Goal: Task Accomplishment & Management: Use online tool/utility

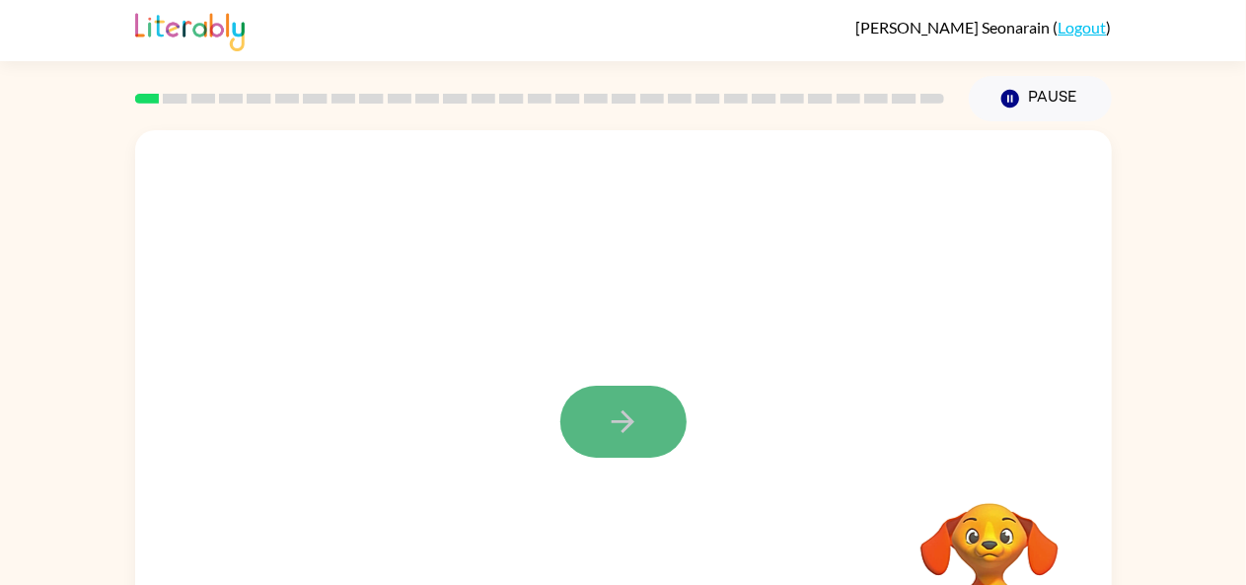
click at [598, 412] on button "button" at bounding box center [624, 422] width 126 height 72
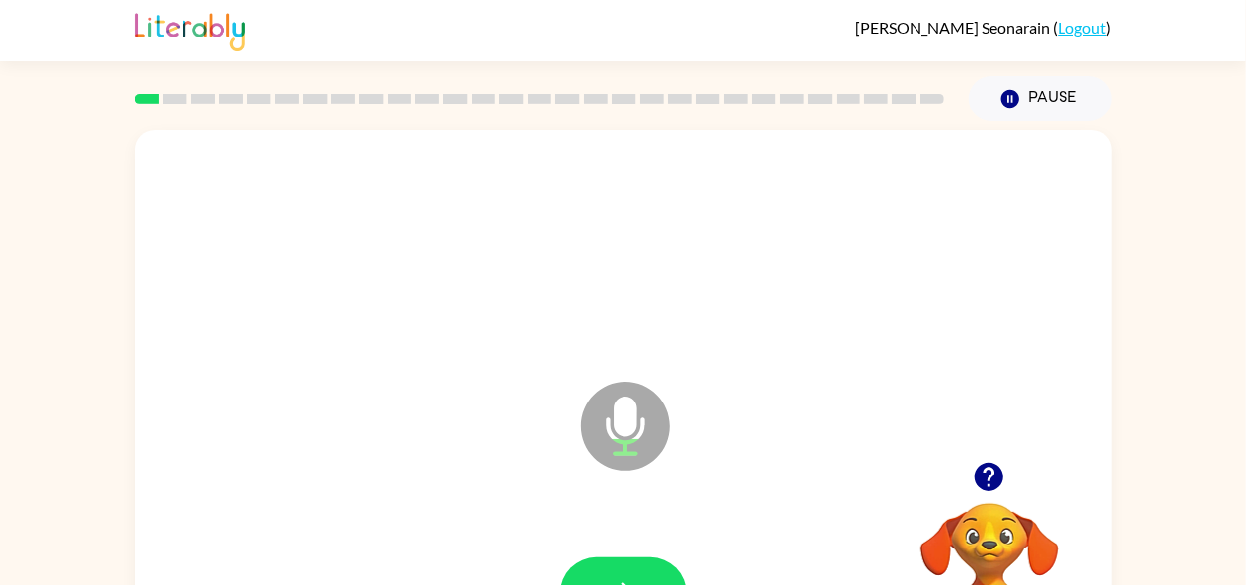
click at [598, 412] on icon at bounding box center [625, 426] width 89 height 89
click at [634, 565] on button "button" at bounding box center [624, 594] width 126 height 72
click at [570, 564] on div at bounding box center [624, 594] width 126 height 72
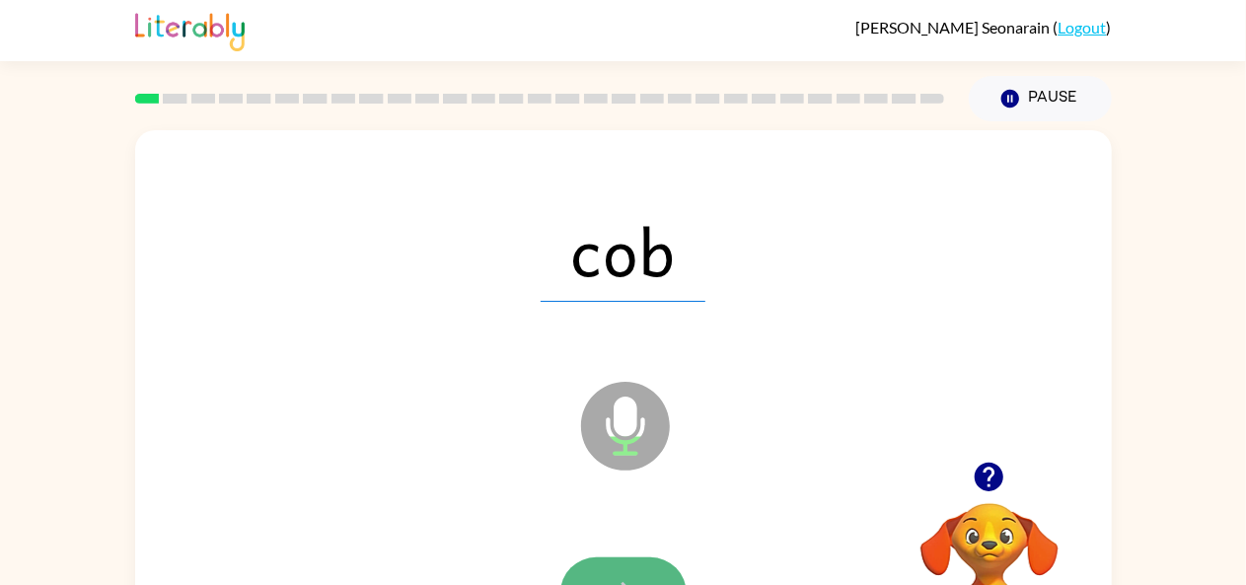
click at [582, 564] on button "button" at bounding box center [624, 594] width 126 height 72
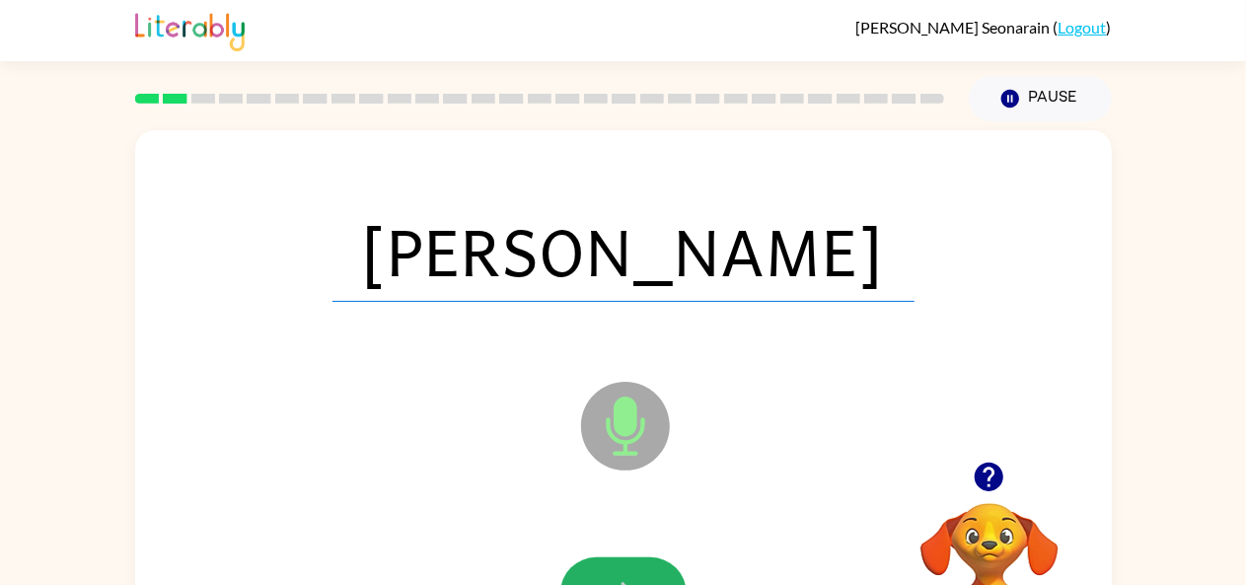
click at [582, 564] on button "button" at bounding box center [624, 594] width 126 height 72
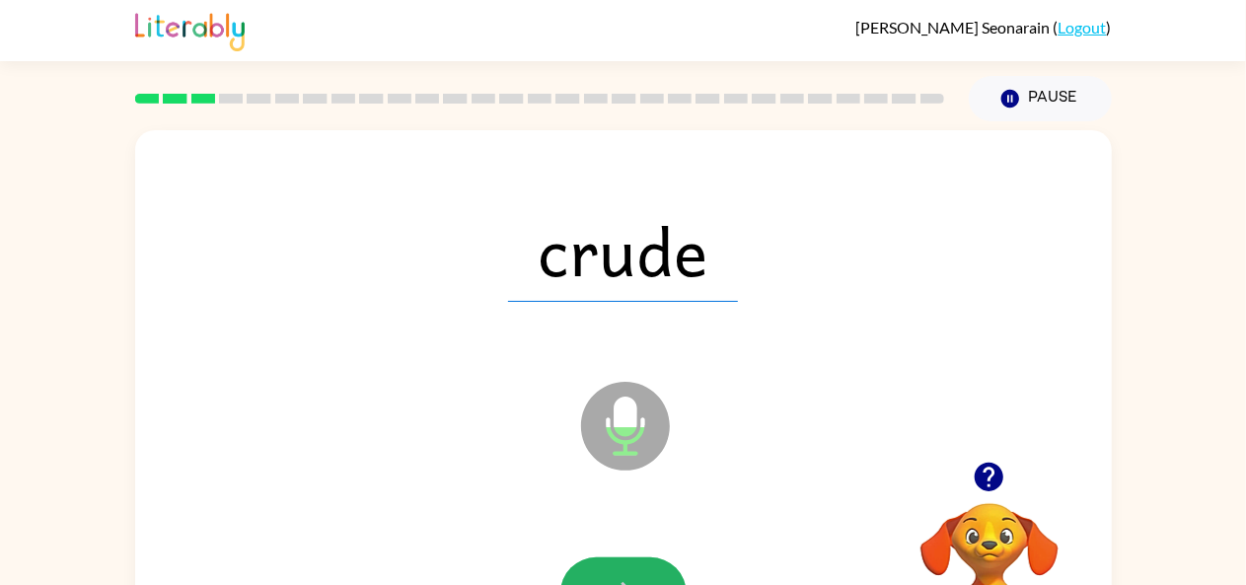
click at [582, 564] on button "button" at bounding box center [624, 594] width 126 height 72
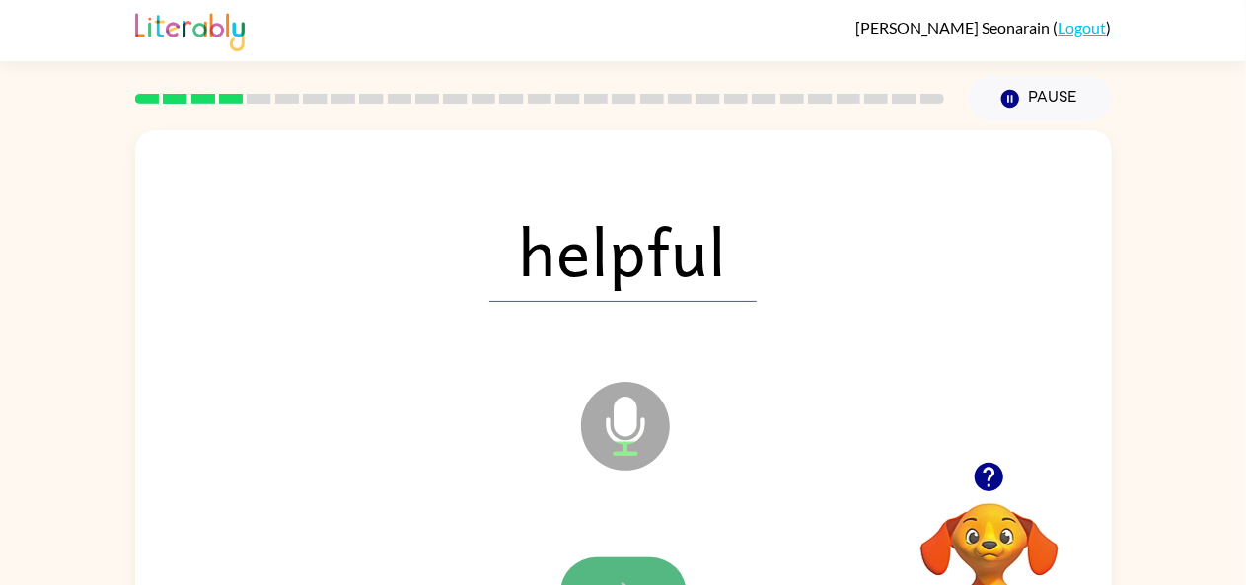
click at [596, 560] on button "button" at bounding box center [624, 594] width 126 height 72
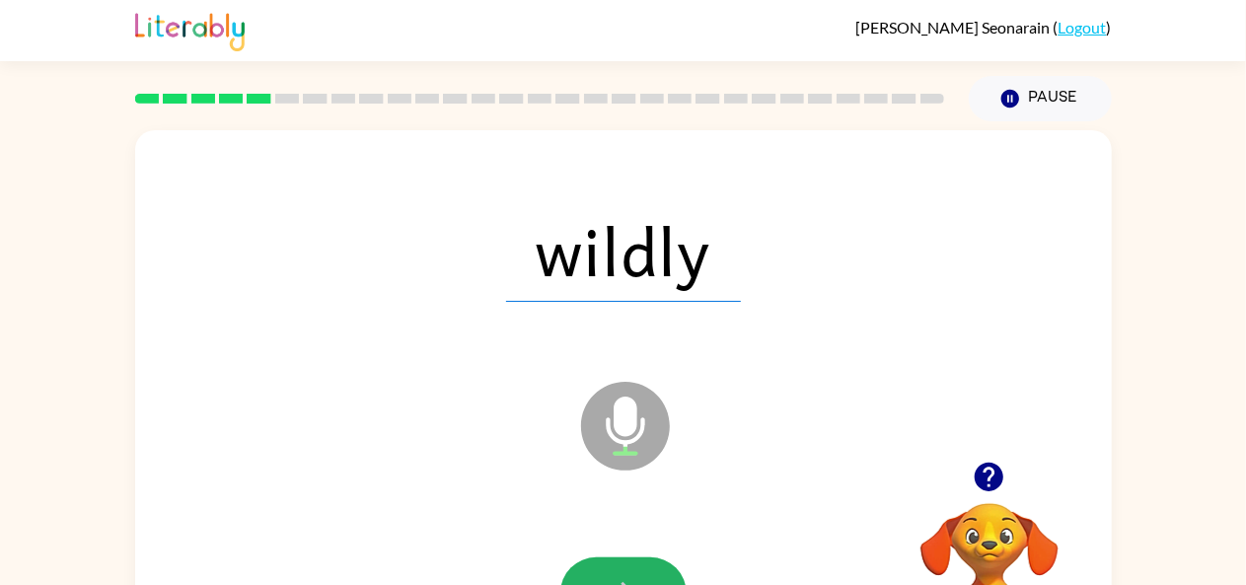
click at [596, 560] on button "button" at bounding box center [624, 594] width 126 height 72
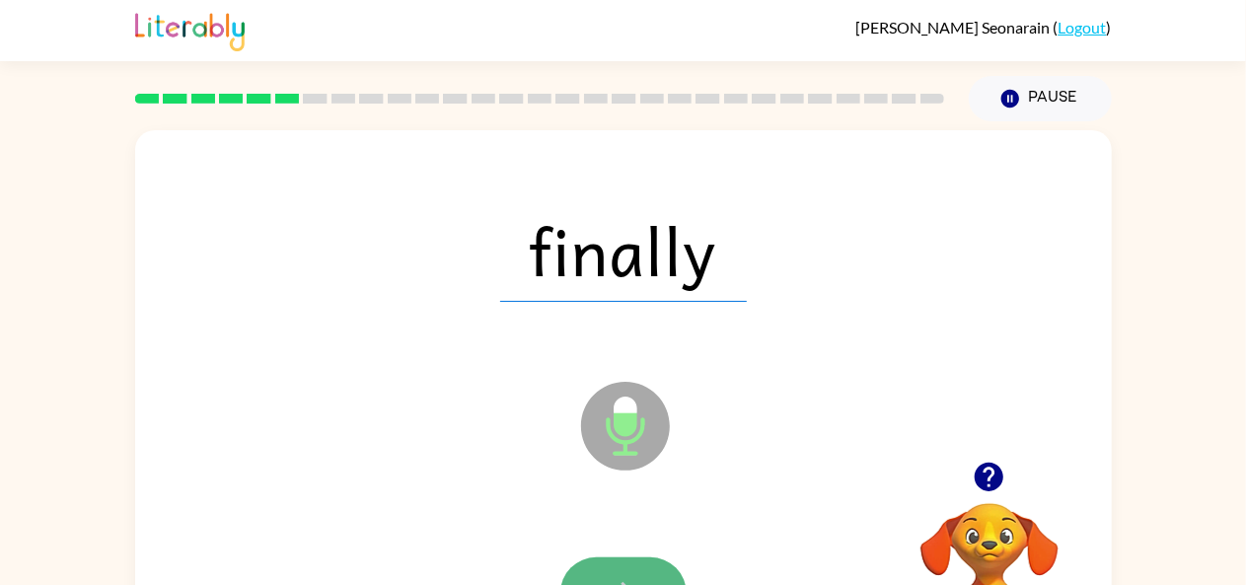
click at [610, 569] on button "button" at bounding box center [624, 594] width 126 height 72
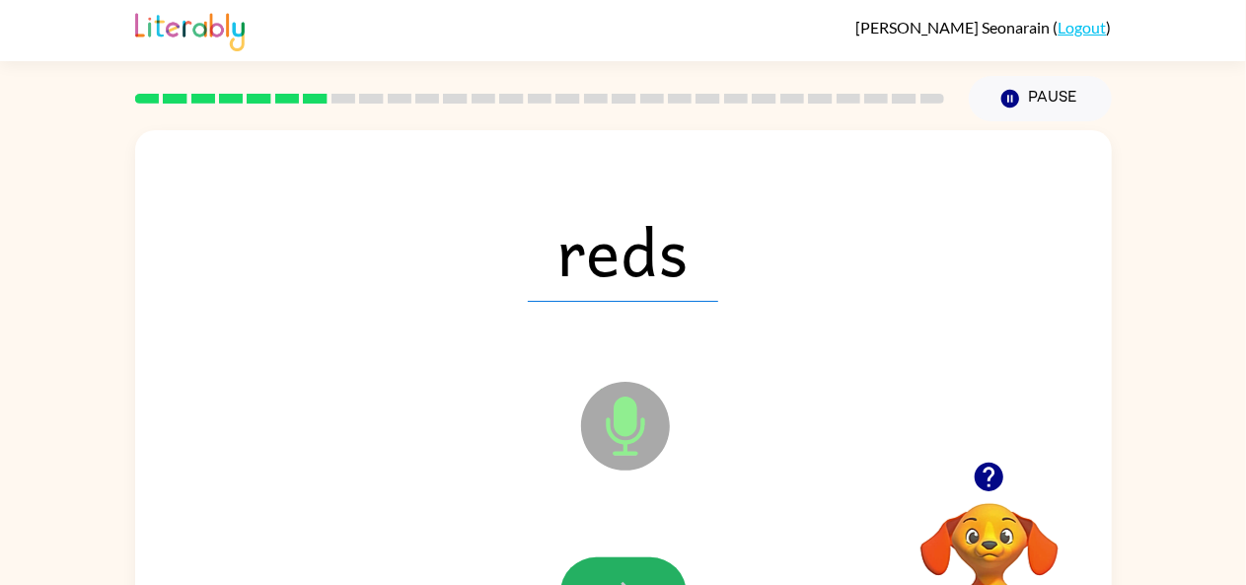
click at [610, 569] on button "button" at bounding box center [624, 594] width 126 height 72
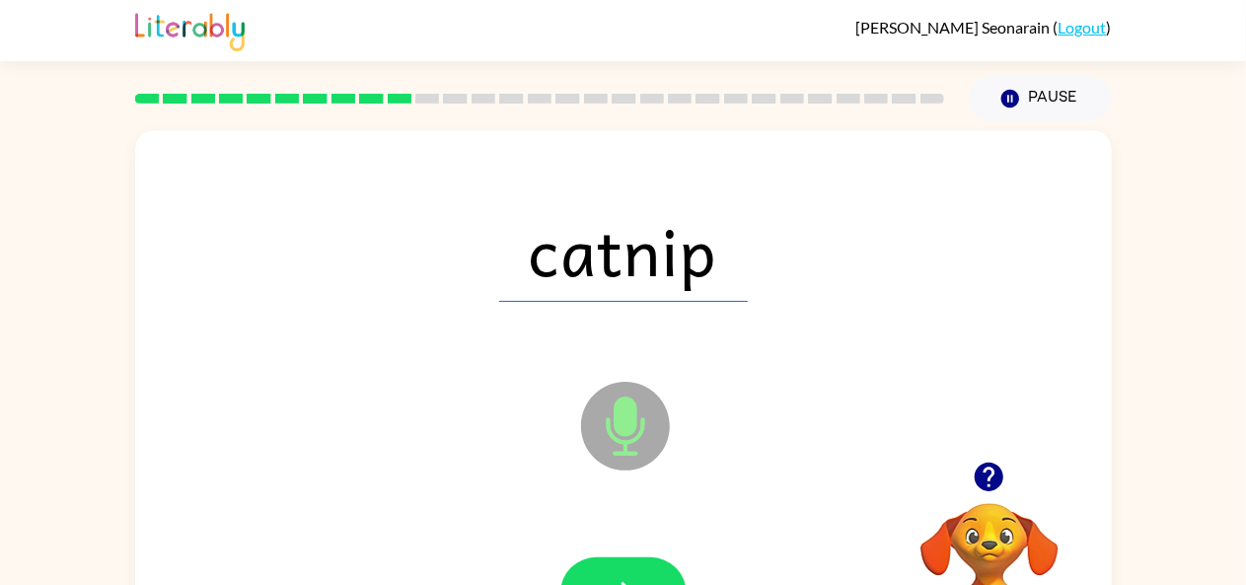
click at [610, 569] on button "button" at bounding box center [624, 594] width 126 height 72
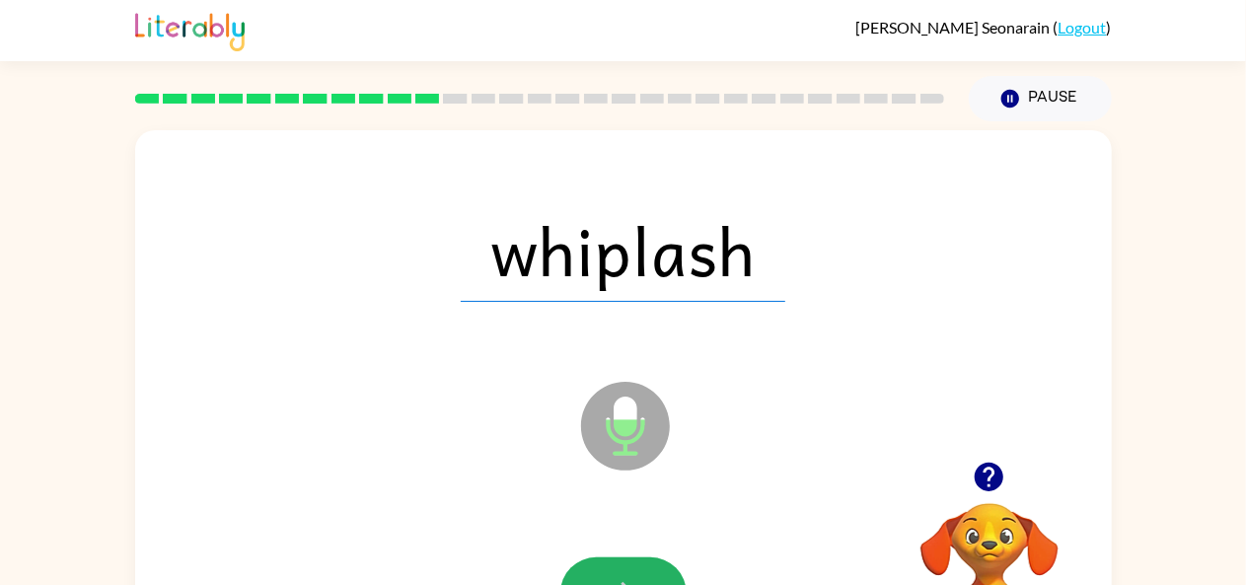
click at [610, 569] on button "button" at bounding box center [624, 594] width 126 height 72
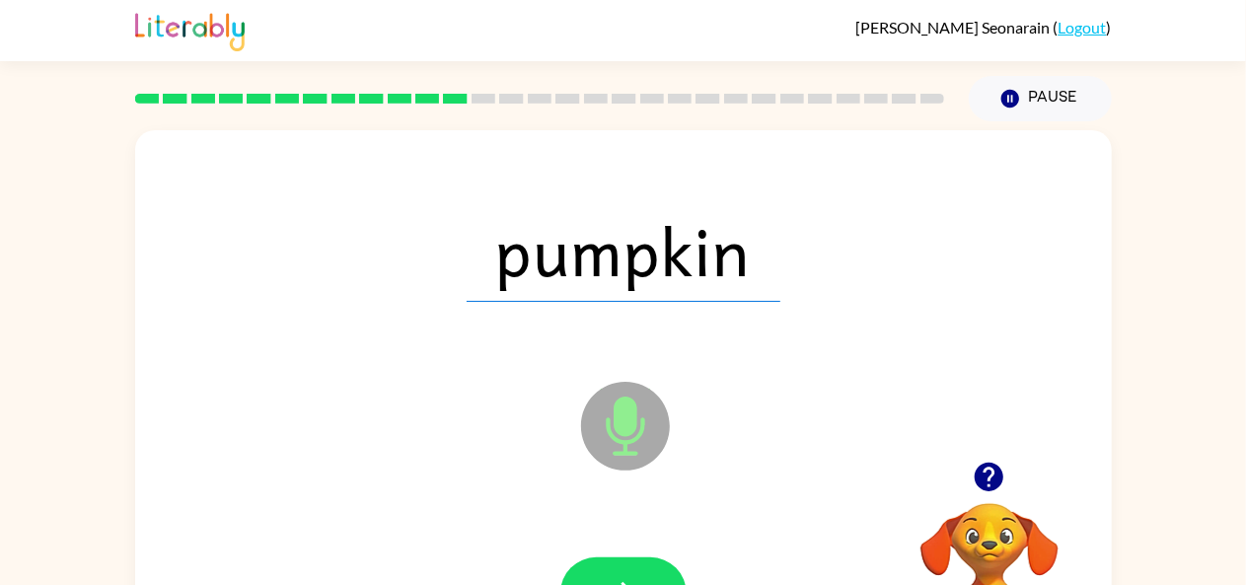
click at [610, 569] on button "button" at bounding box center [624, 594] width 126 height 72
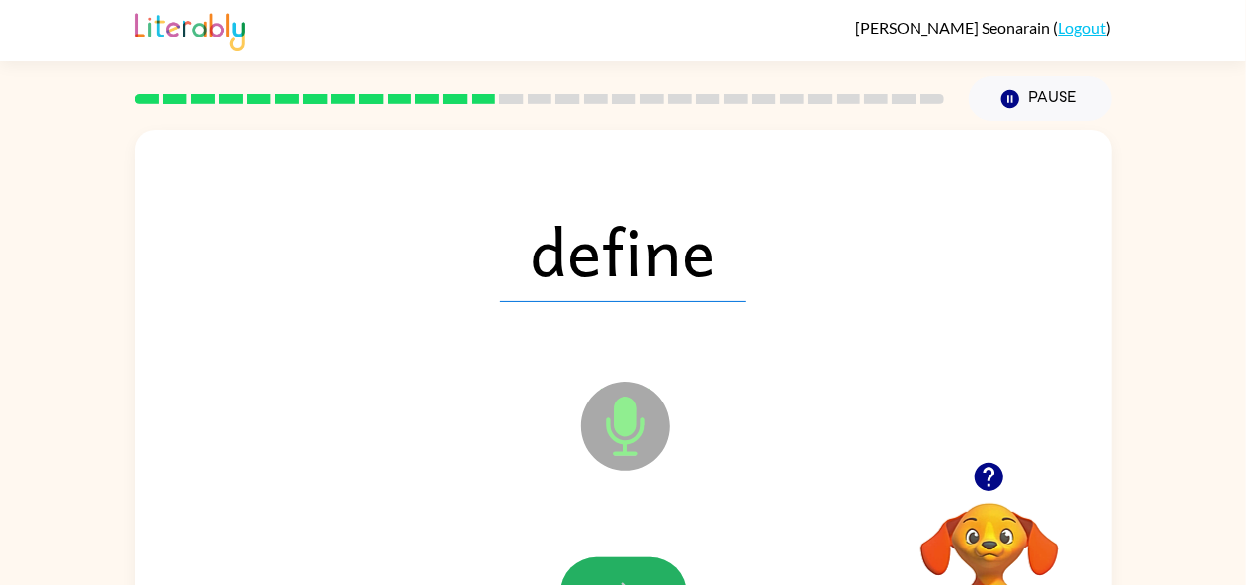
click at [610, 569] on button "button" at bounding box center [624, 594] width 126 height 72
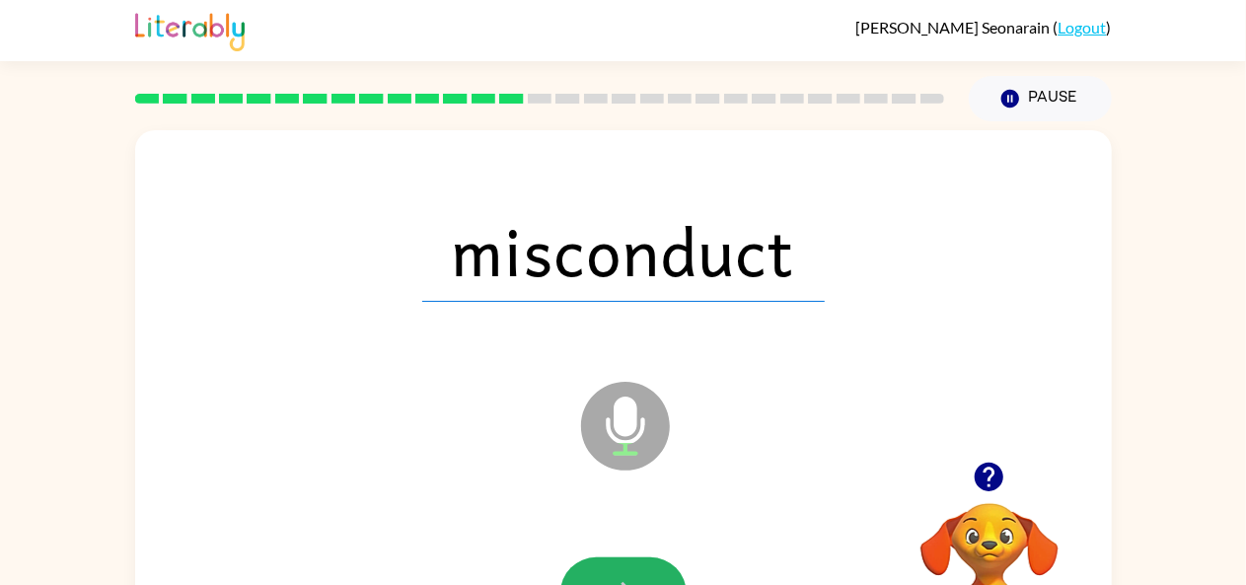
click at [610, 569] on button "button" at bounding box center [624, 594] width 126 height 72
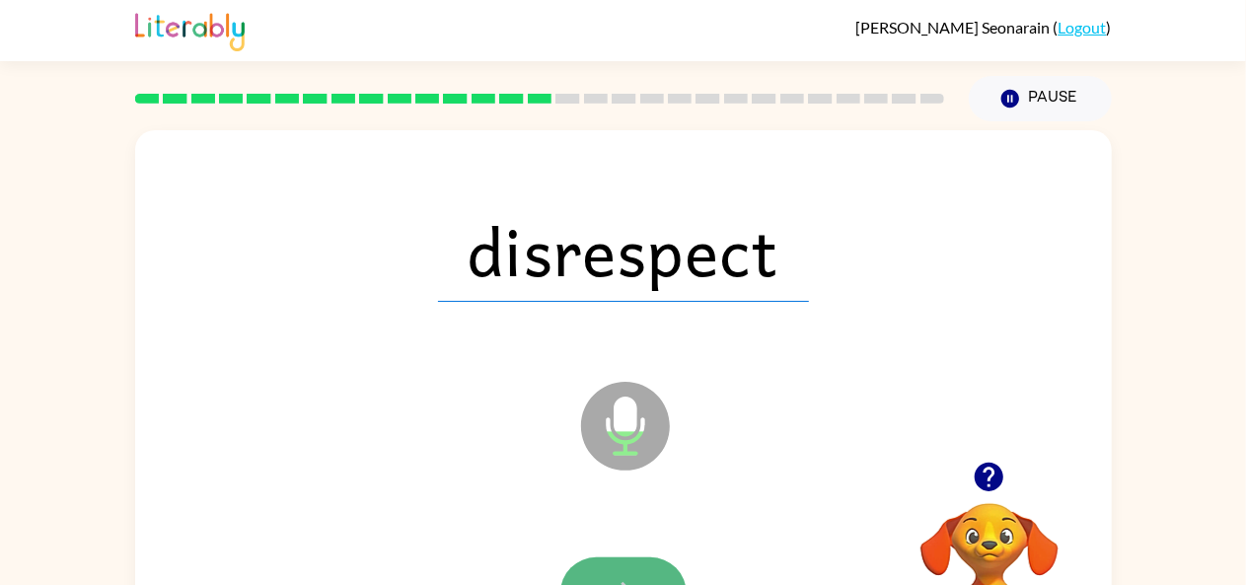
click at [628, 564] on button "button" at bounding box center [624, 594] width 126 height 72
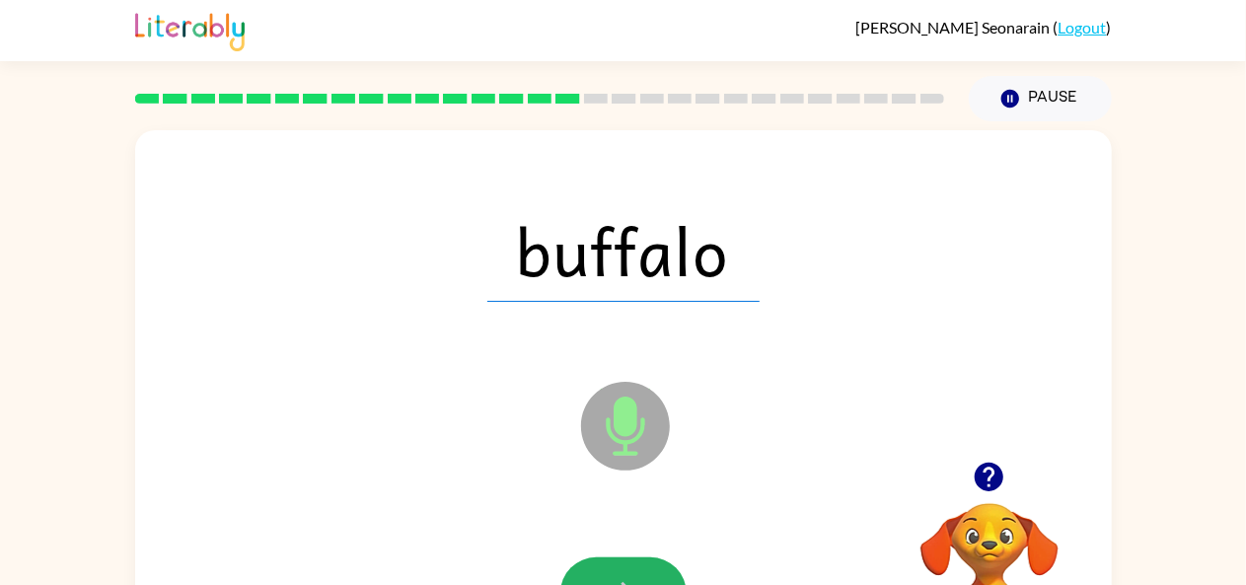
click at [628, 564] on button "button" at bounding box center [624, 594] width 126 height 72
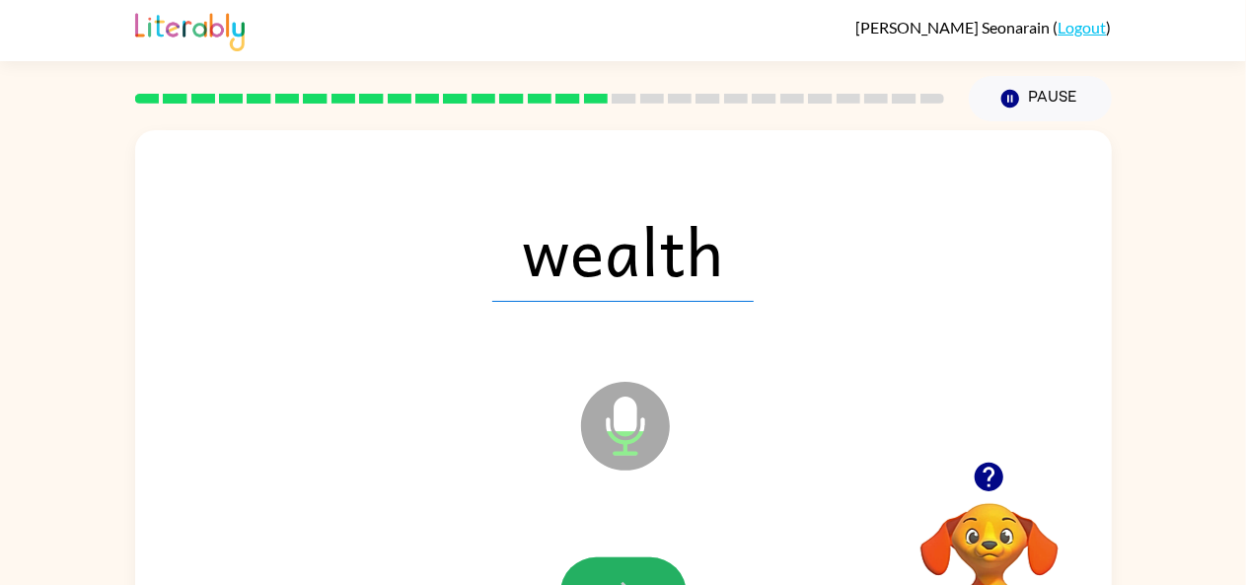
click at [628, 564] on button "button" at bounding box center [624, 594] width 126 height 72
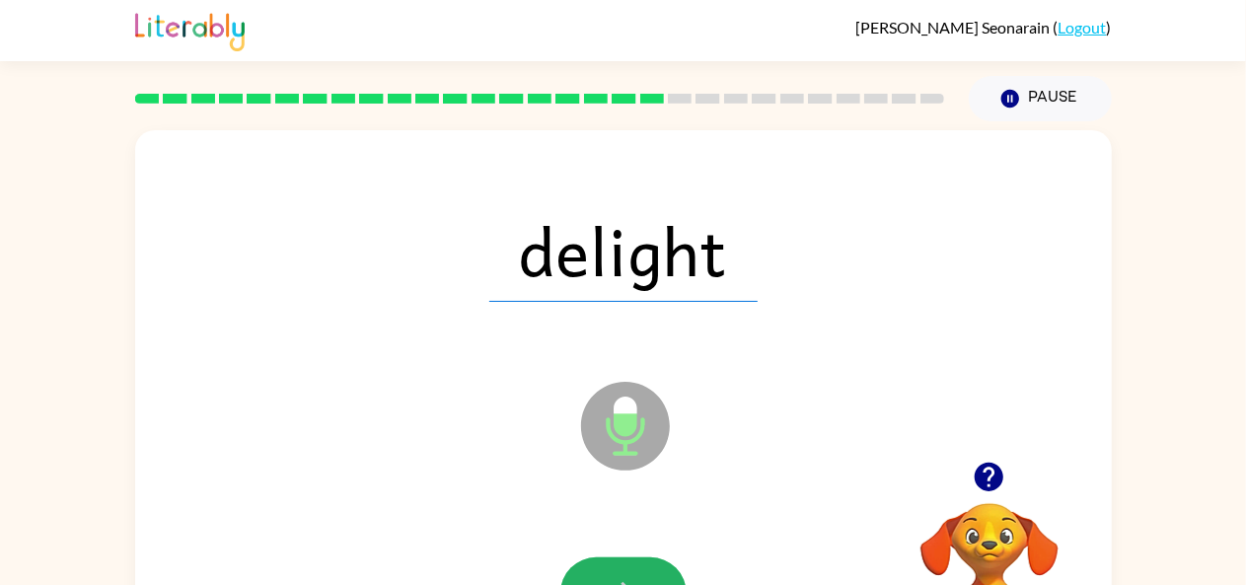
click at [628, 564] on button "button" at bounding box center [624, 594] width 126 height 72
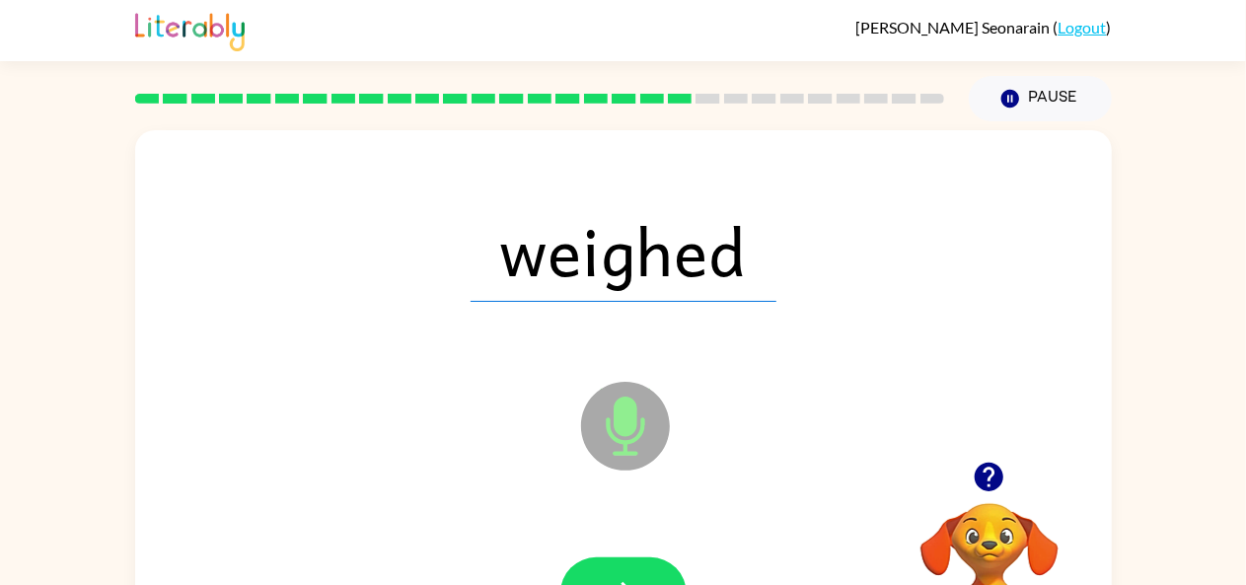
click at [628, 564] on button "button" at bounding box center [624, 594] width 126 height 72
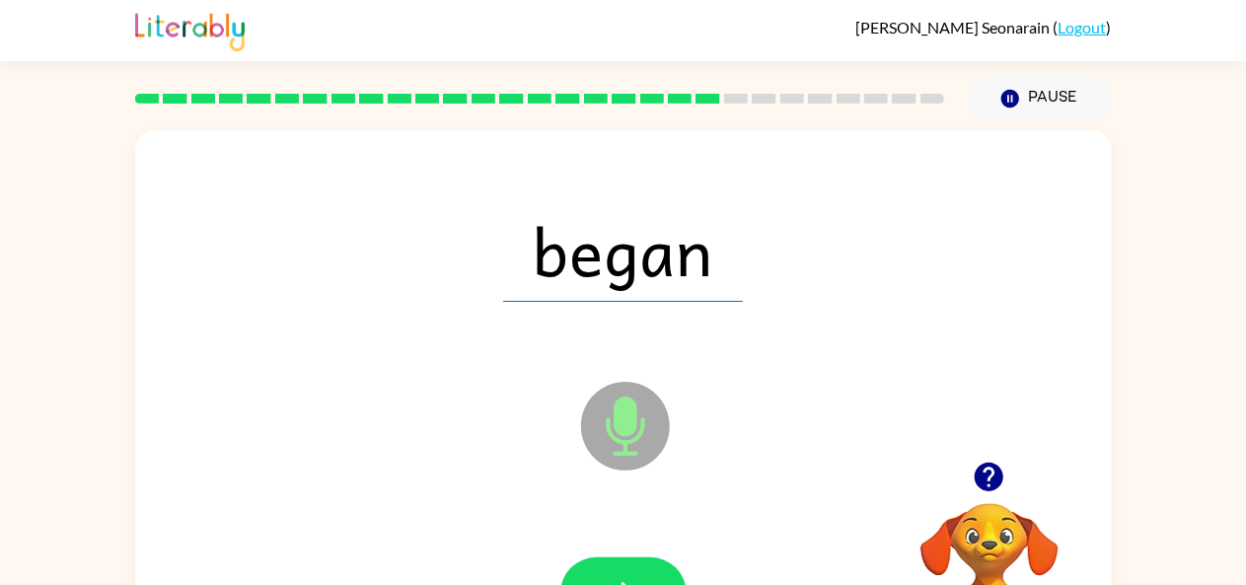
click at [628, 564] on button "button" at bounding box center [624, 594] width 126 height 72
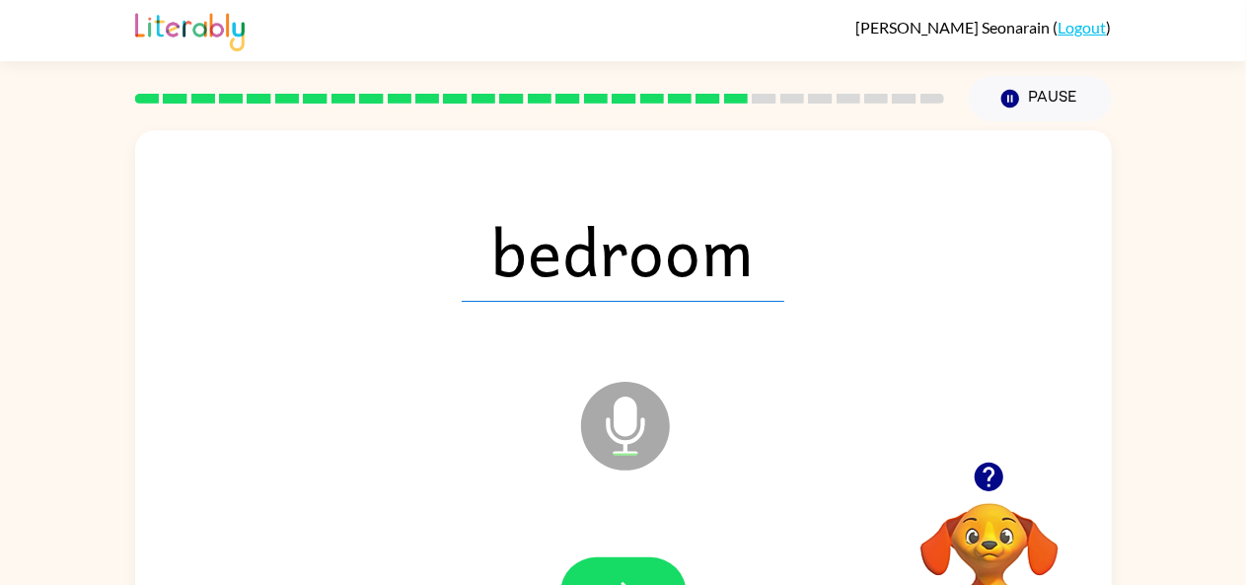
click at [628, 564] on button "button" at bounding box center [624, 594] width 126 height 72
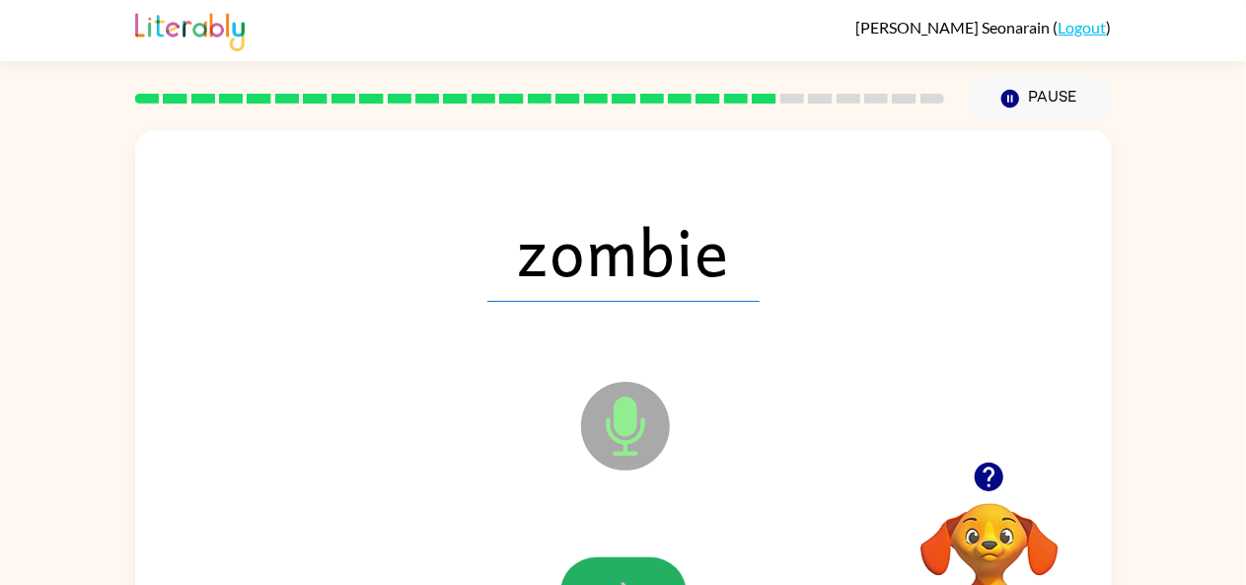
click at [628, 564] on button "button" at bounding box center [624, 594] width 126 height 72
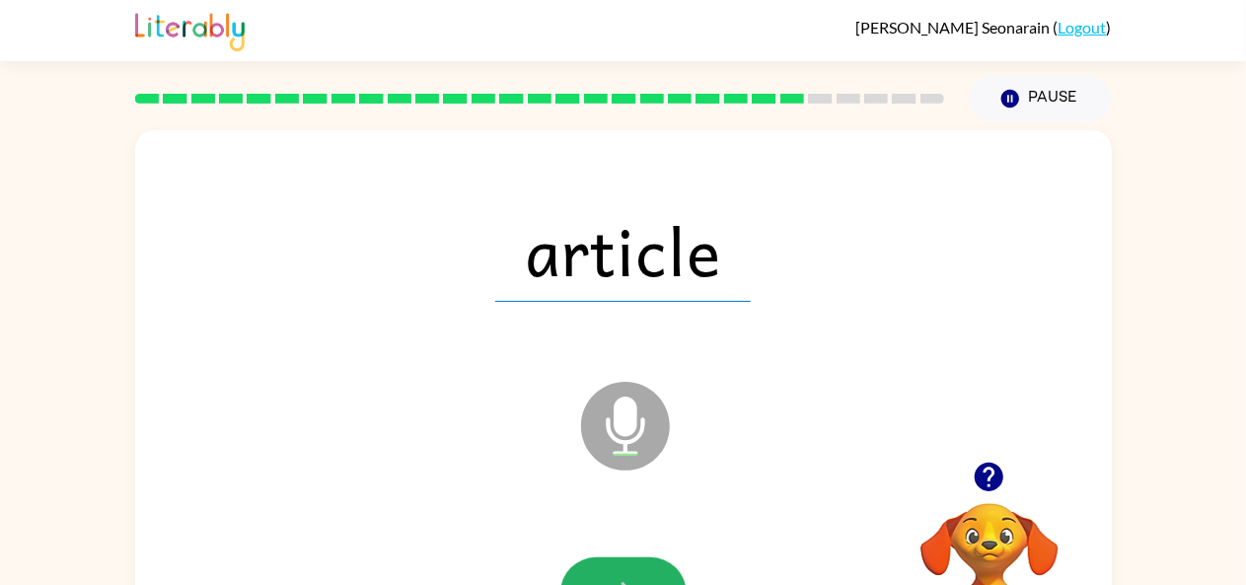
click at [628, 564] on button "button" at bounding box center [624, 594] width 126 height 72
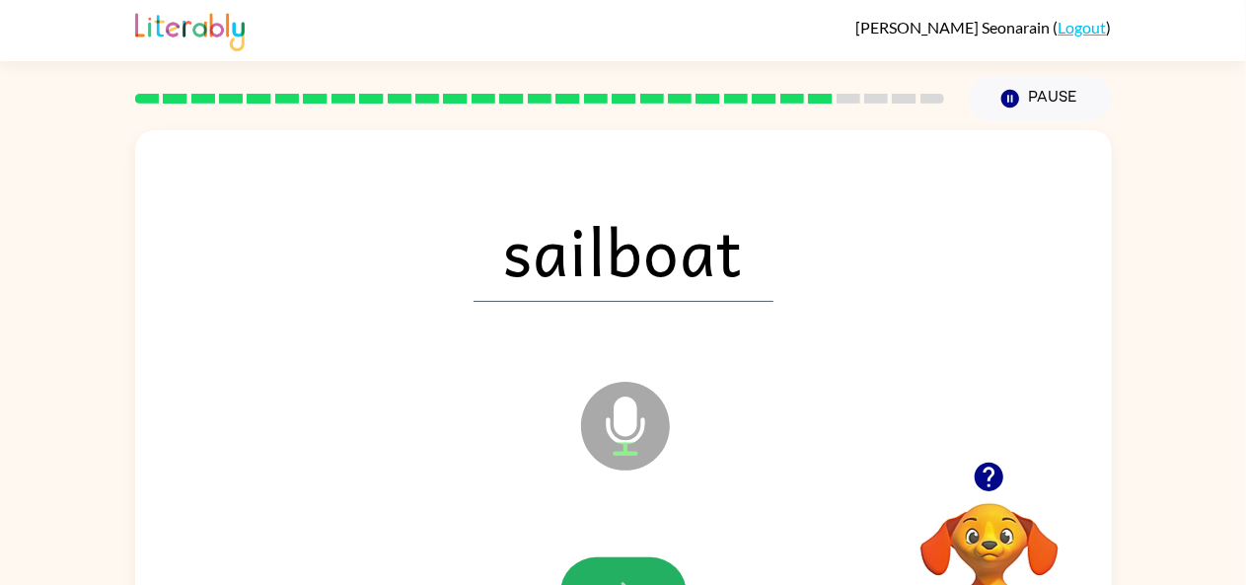
click at [628, 564] on button "button" at bounding box center [624, 594] width 126 height 72
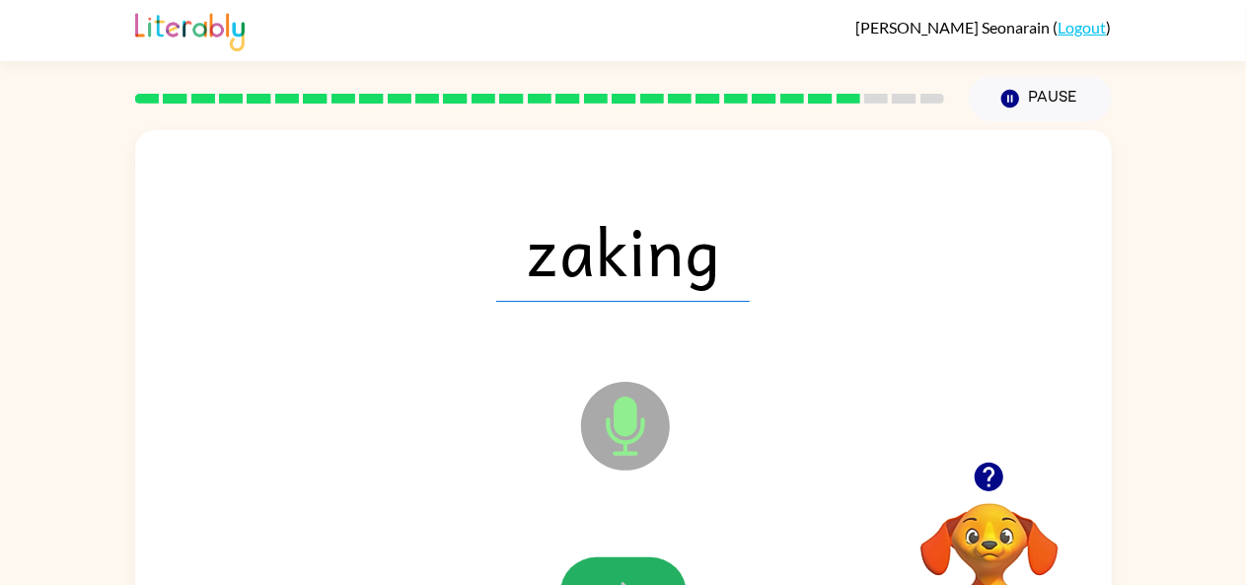
click at [628, 564] on button "button" at bounding box center [624, 594] width 126 height 72
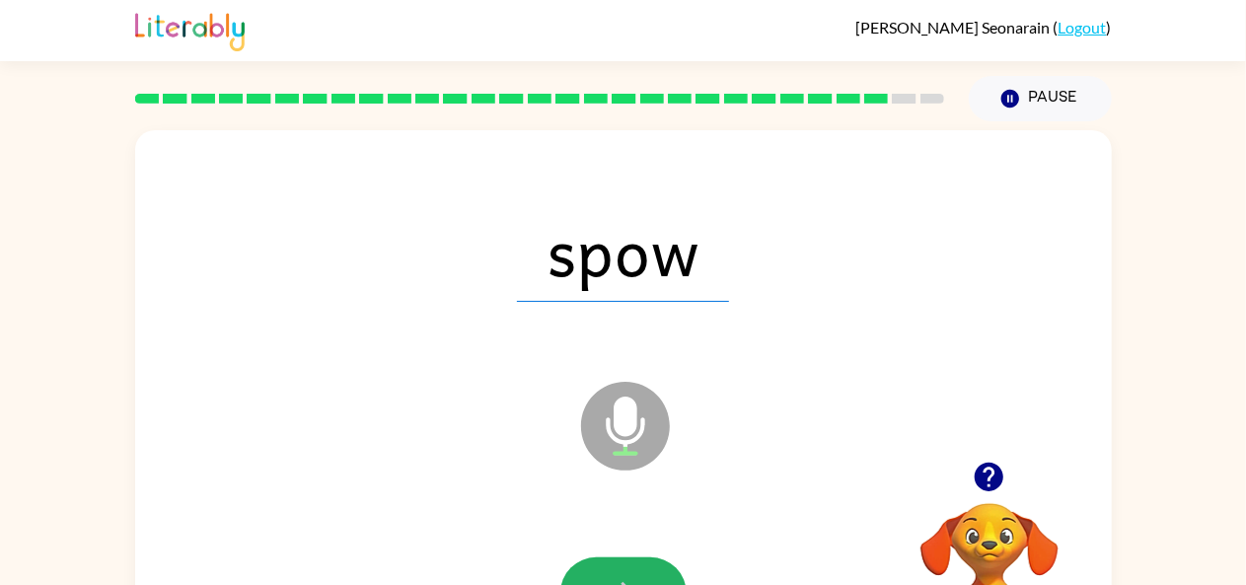
click at [628, 564] on button "button" at bounding box center [624, 594] width 126 height 72
